Goal: Task Accomplishment & Management: Use online tool/utility

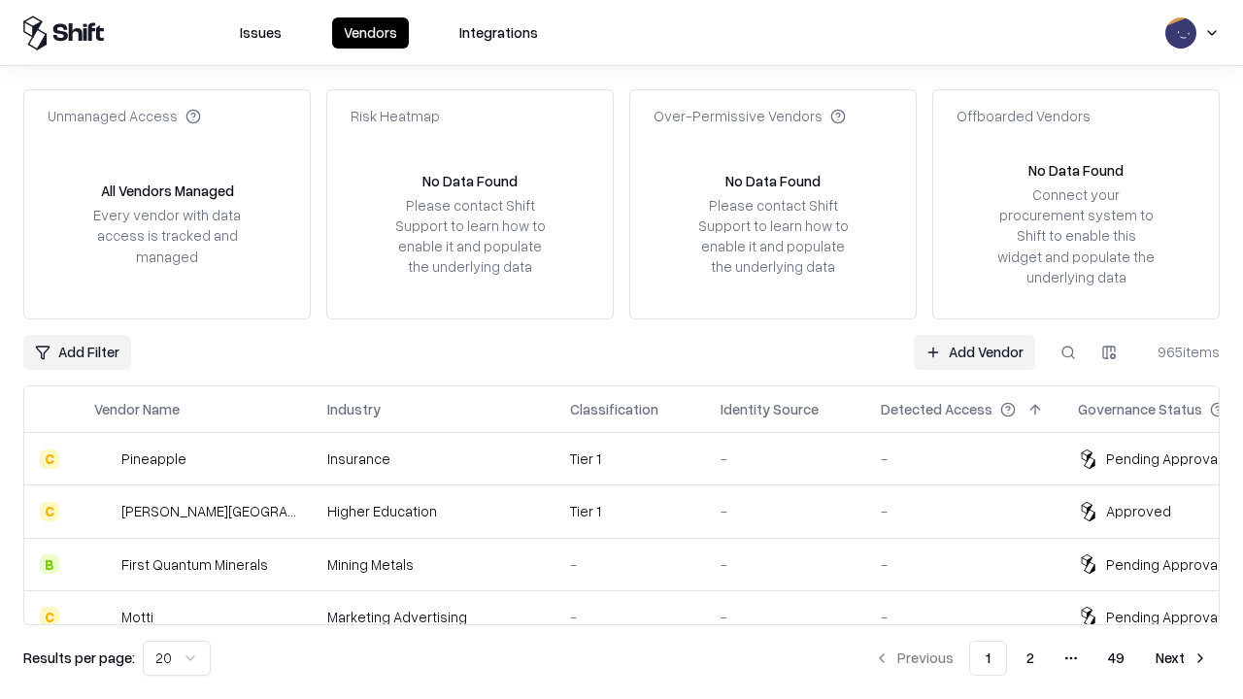
click at [974, 351] on link "Add Vendor" at bounding box center [974, 352] width 121 height 35
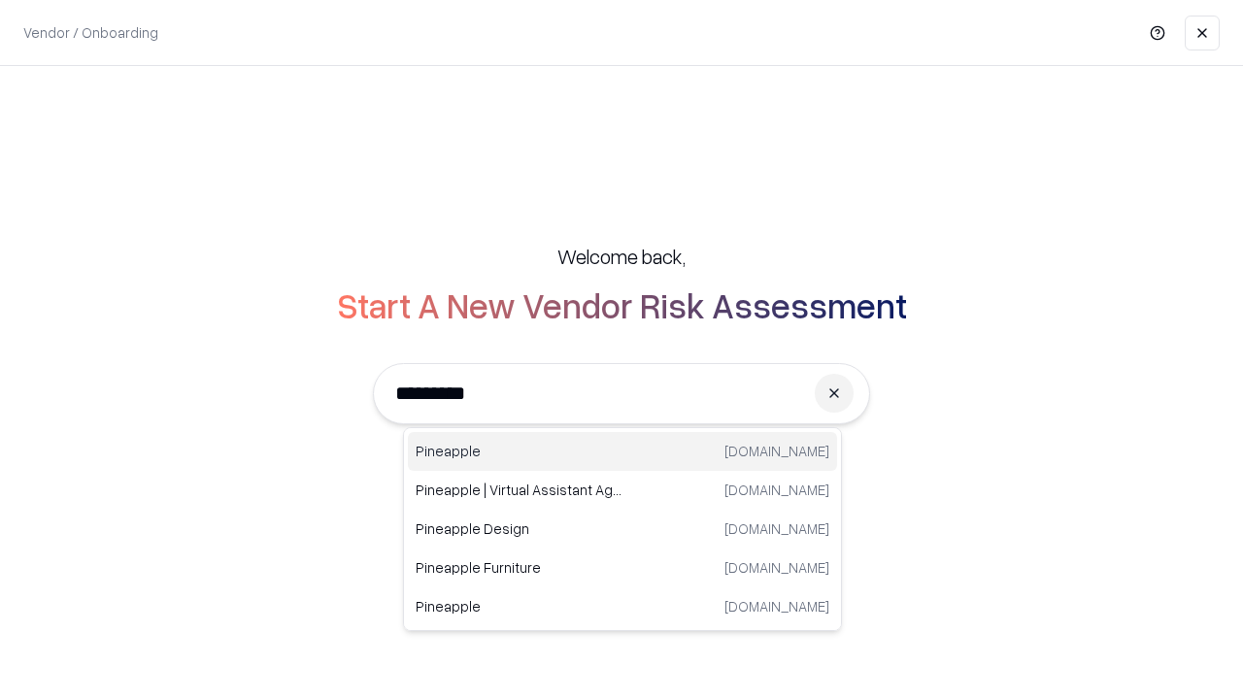
click at [622, 451] on div "Pineapple [DOMAIN_NAME]" at bounding box center [622, 451] width 429 height 39
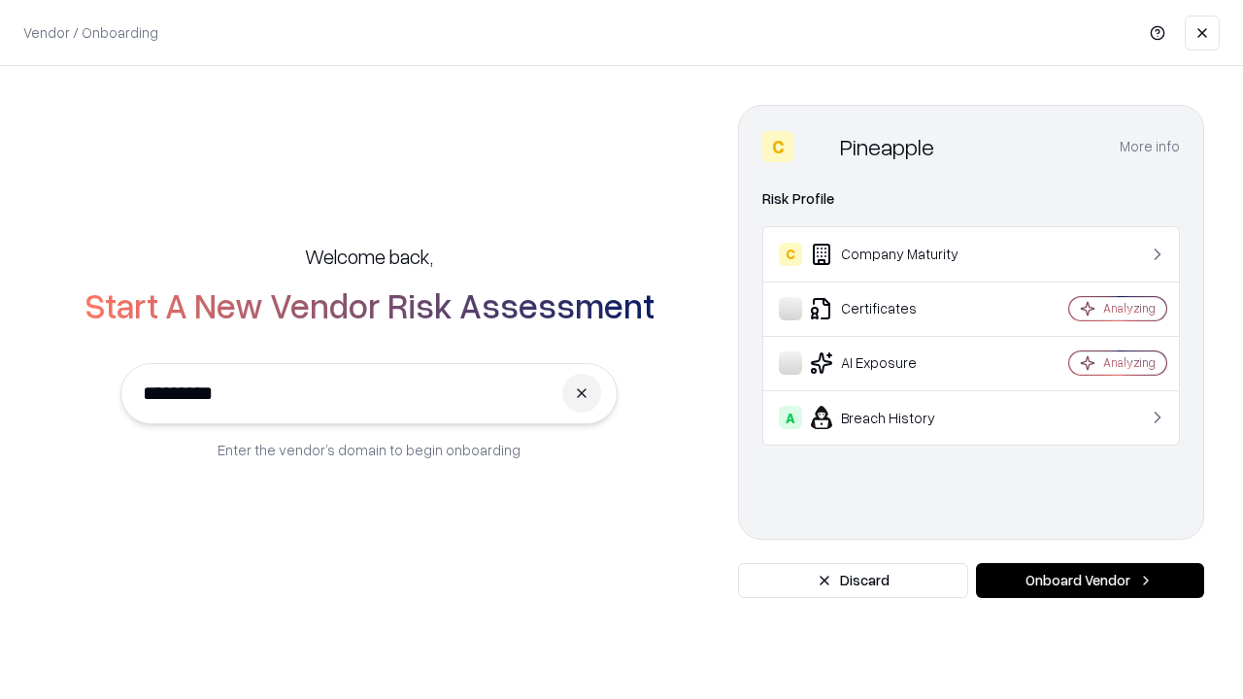
type input "*********"
click at [1089, 581] on button "Onboard Vendor" at bounding box center [1090, 580] width 228 height 35
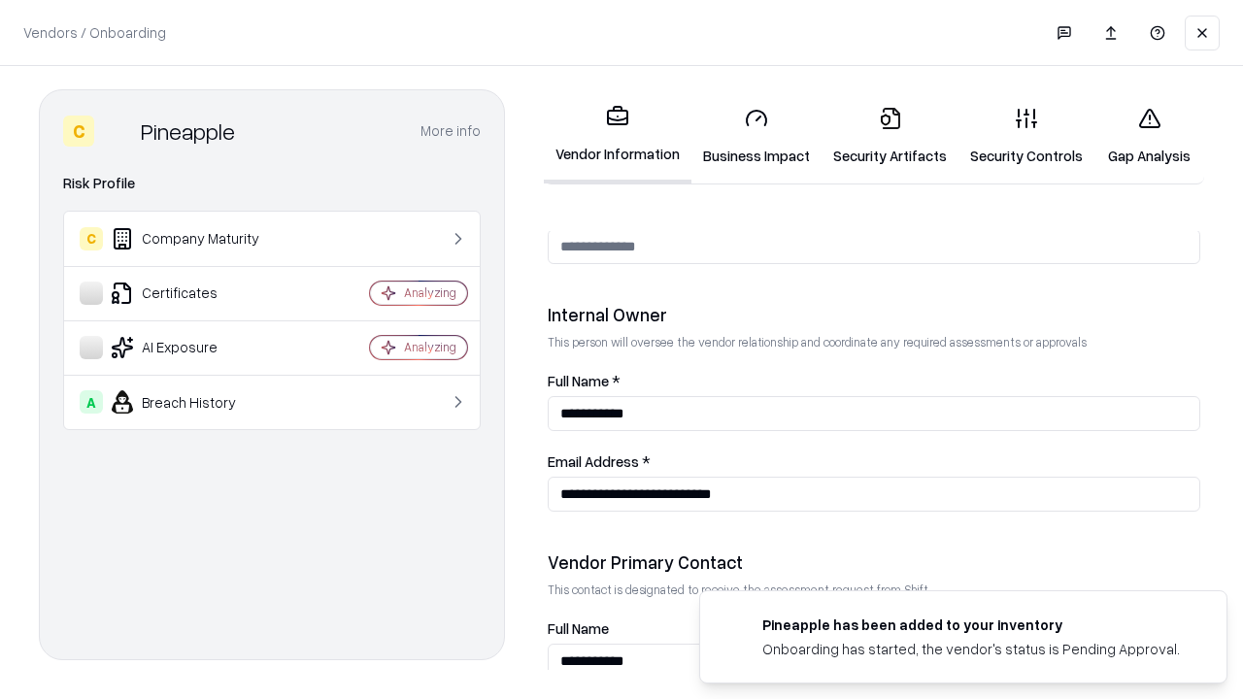
scroll to position [1006, 0]
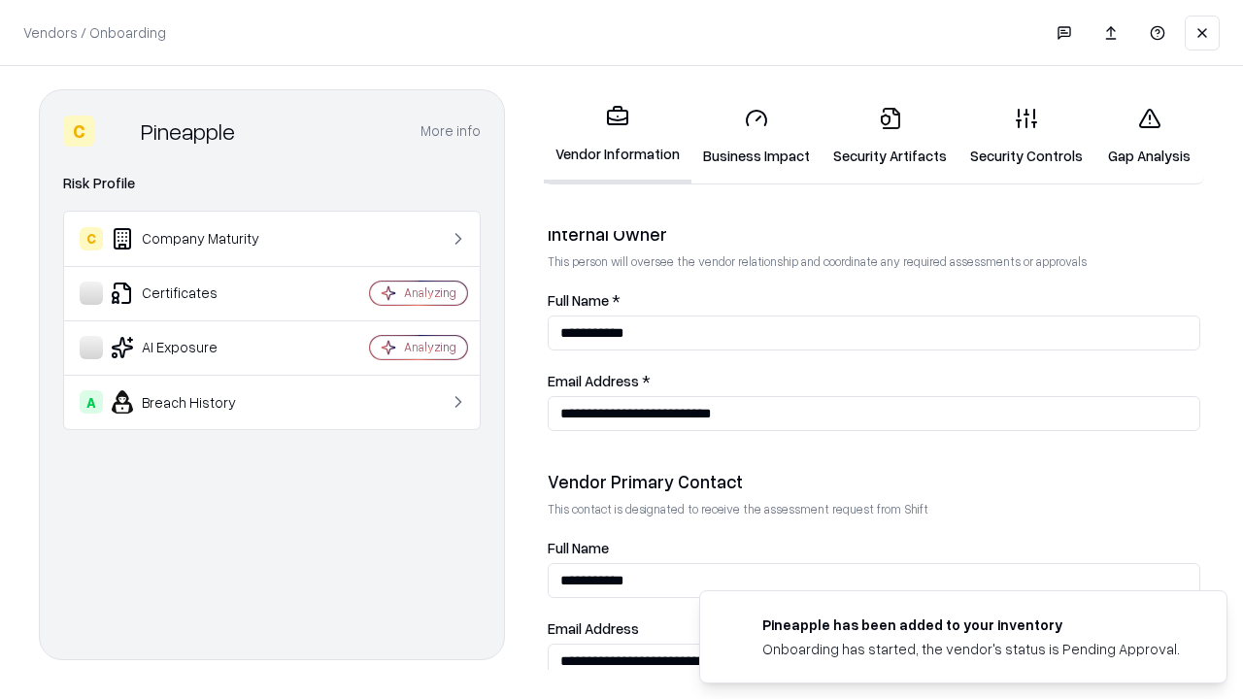
click at [756, 136] on link "Business Impact" at bounding box center [756, 136] width 130 height 90
click at [889, 136] on link "Security Artifacts" at bounding box center [889, 136] width 137 height 90
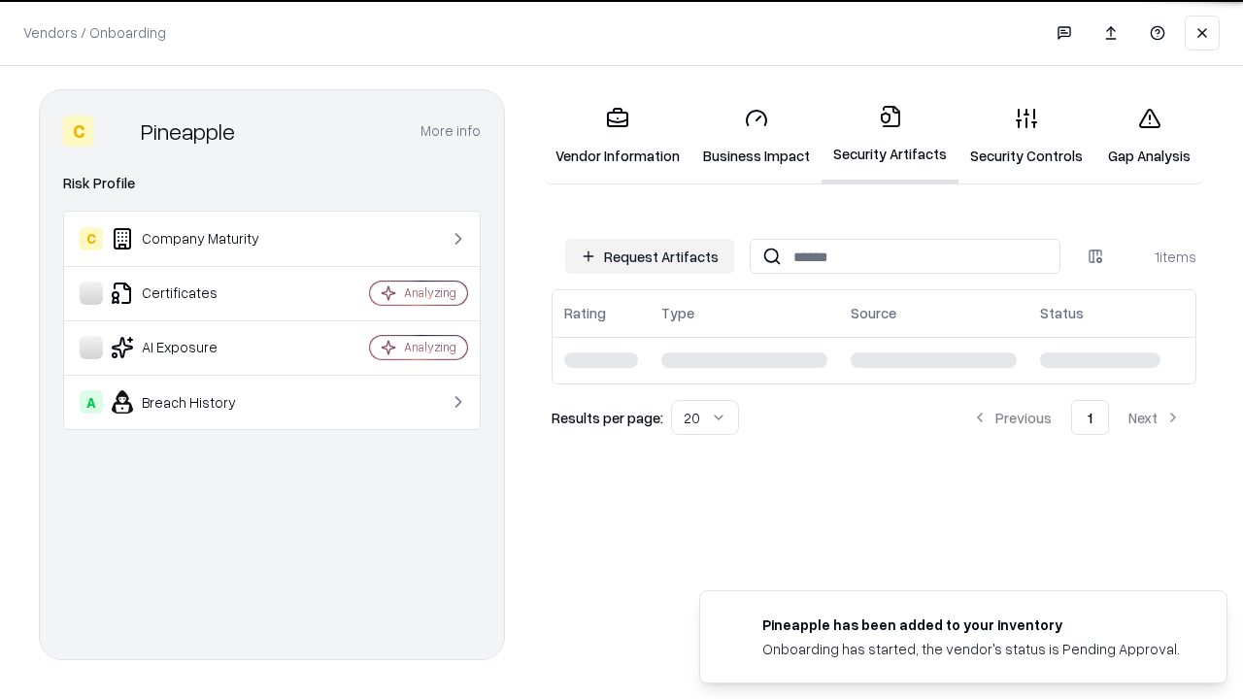
click at [649, 256] on button "Request Artifacts" at bounding box center [649, 256] width 169 height 35
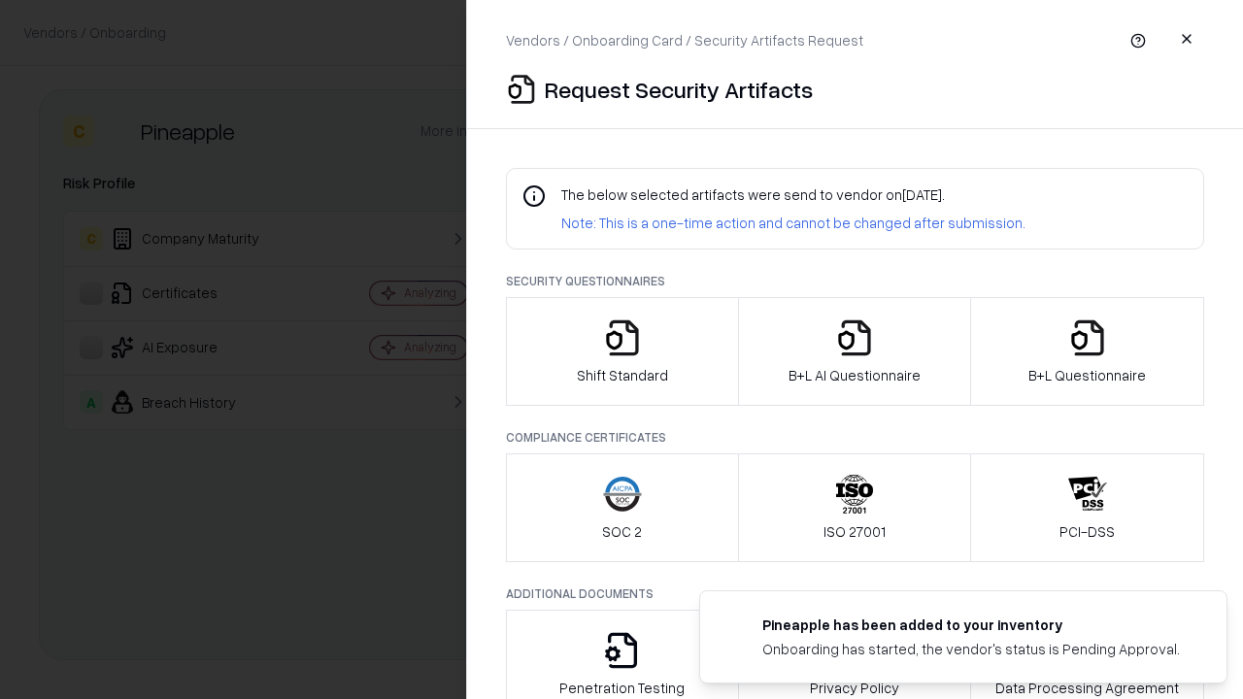
click at [621, 351] on icon "button" at bounding box center [622, 337] width 39 height 39
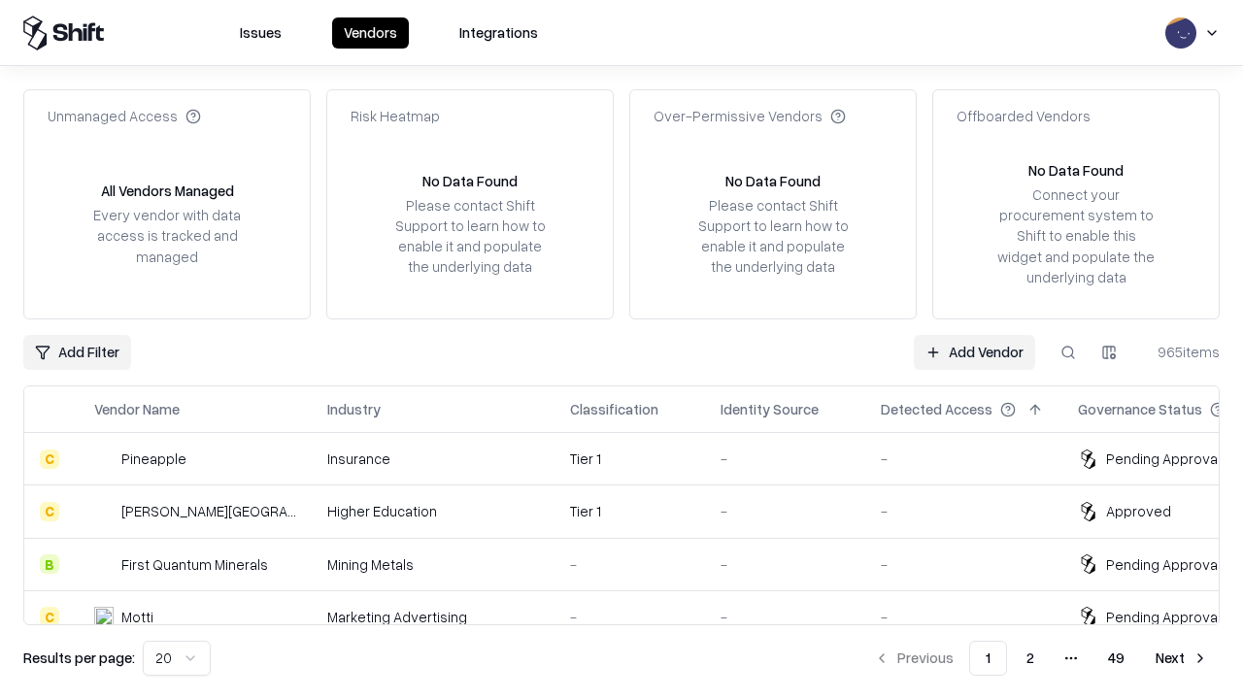
click at [974, 351] on link "Add Vendor" at bounding box center [974, 352] width 121 height 35
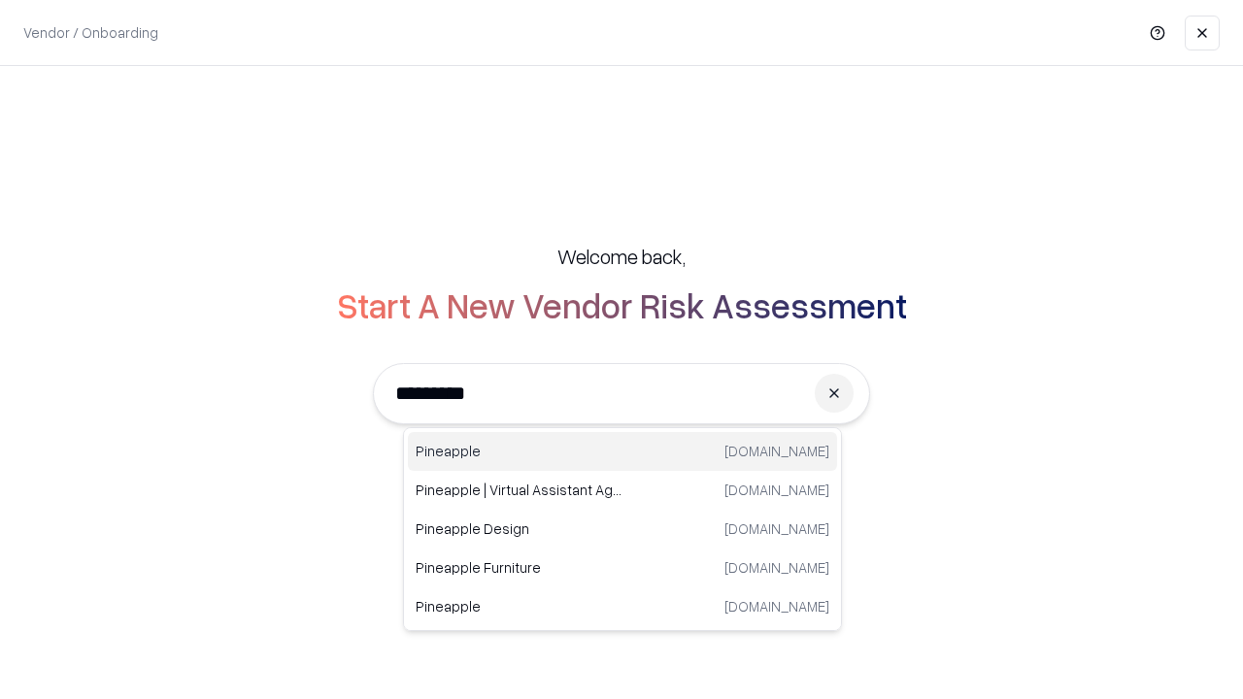
click at [622, 451] on div "Pineapple [DOMAIN_NAME]" at bounding box center [622, 451] width 429 height 39
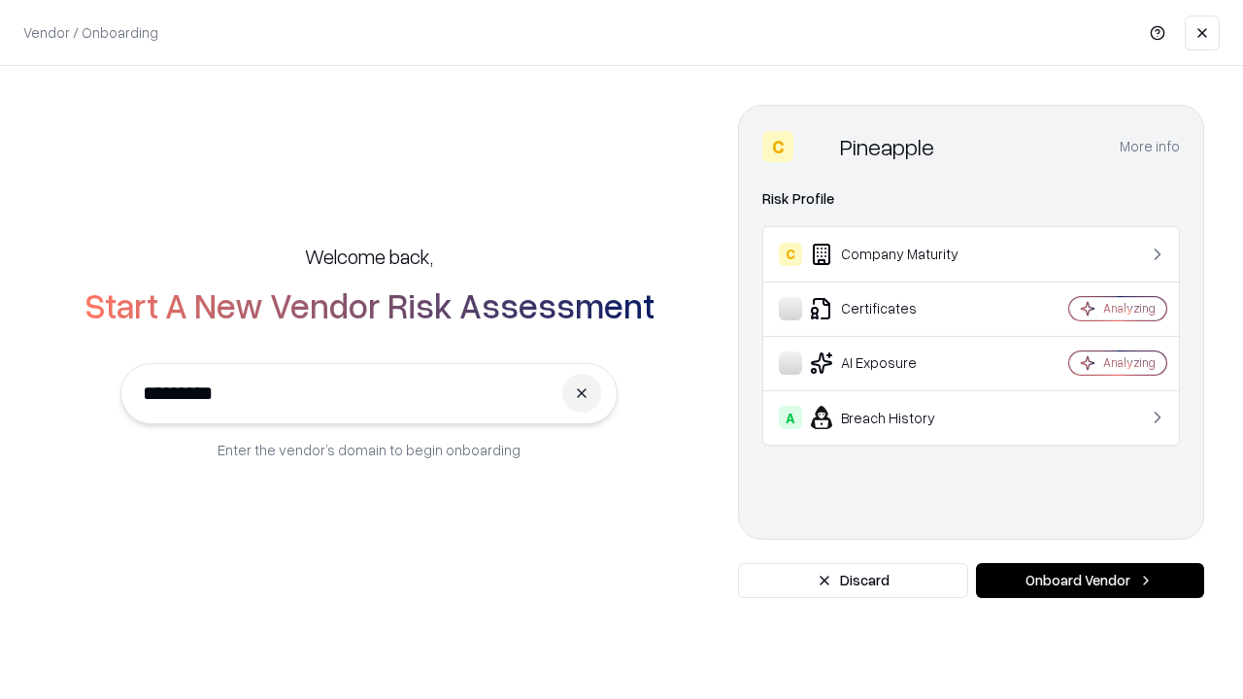
type input "*********"
click at [1089, 581] on button "Onboard Vendor" at bounding box center [1090, 580] width 228 height 35
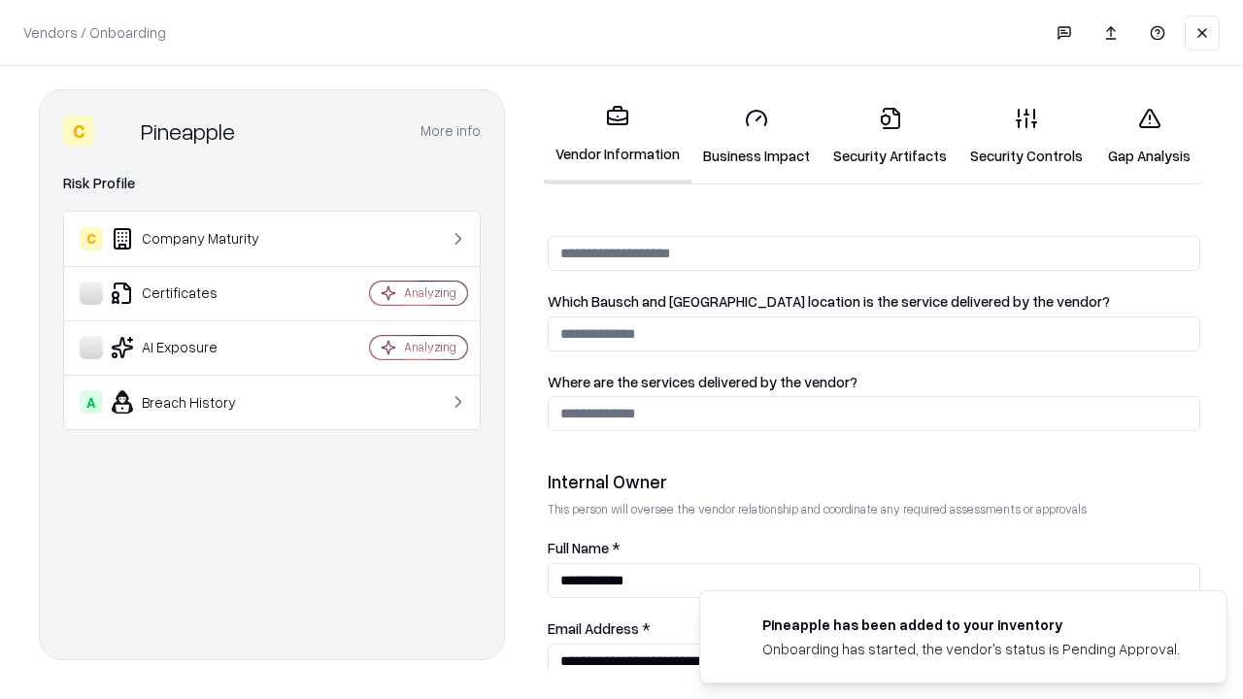
scroll to position [1006, 0]
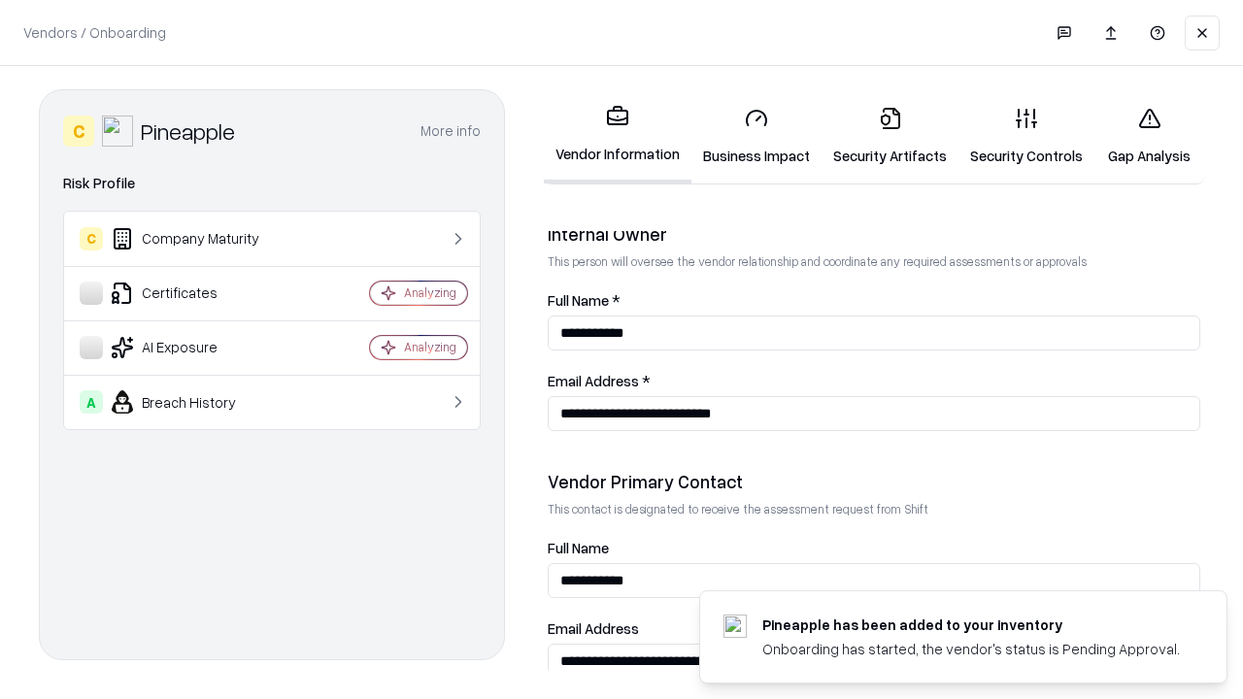
click at [1148, 136] on link "Gap Analysis" at bounding box center [1149, 136] width 110 height 90
